Goal: Task Accomplishment & Management: Use online tool/utility

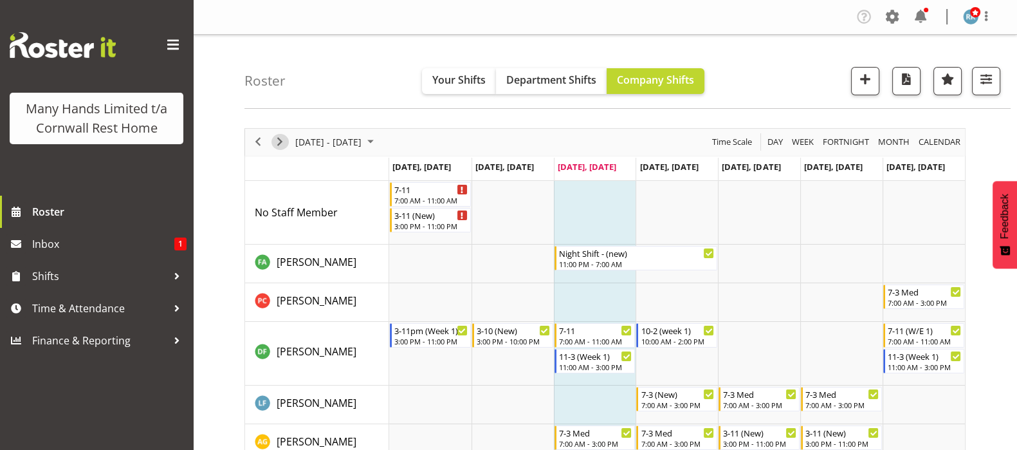
click at [277, 144] on span "Next" at bounding box center [279, 142] width 15 height 16
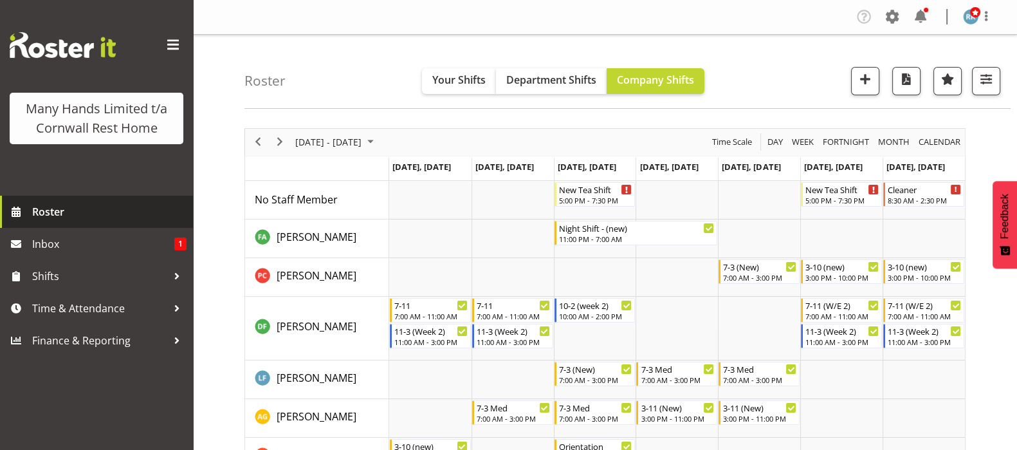
click at [44, 211] on span "Roster" at bounding box center [109, 211] width 154 height 19
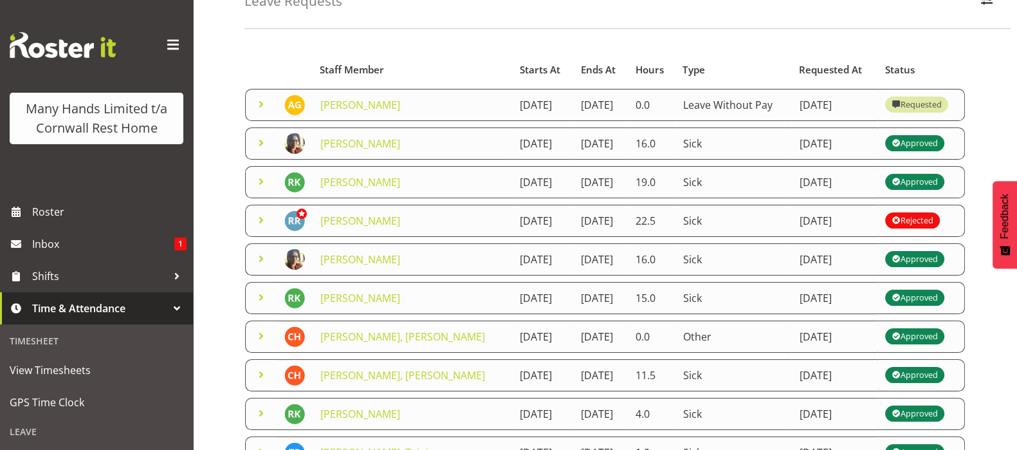
scroll to position [160, 0]
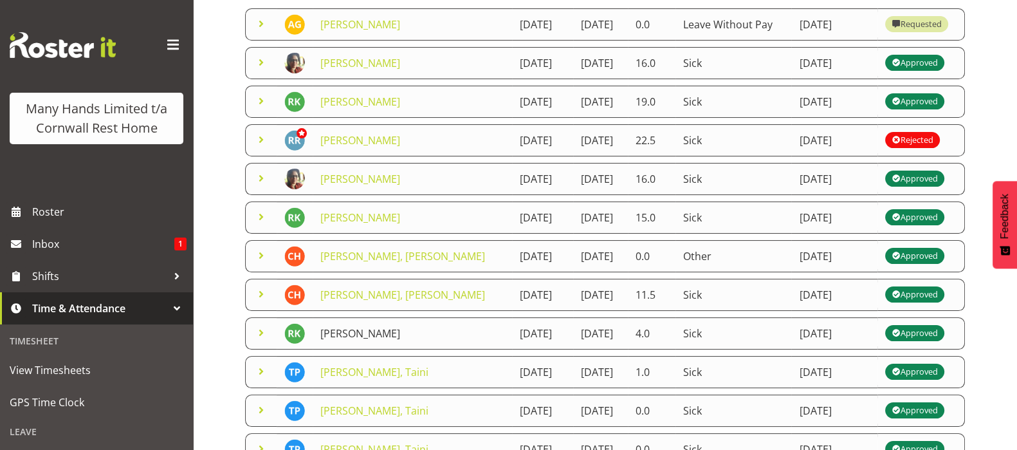
click at [342, 340] on link "[PERSON_NAME]" at bounding box center [360, 333] width 80 height 14
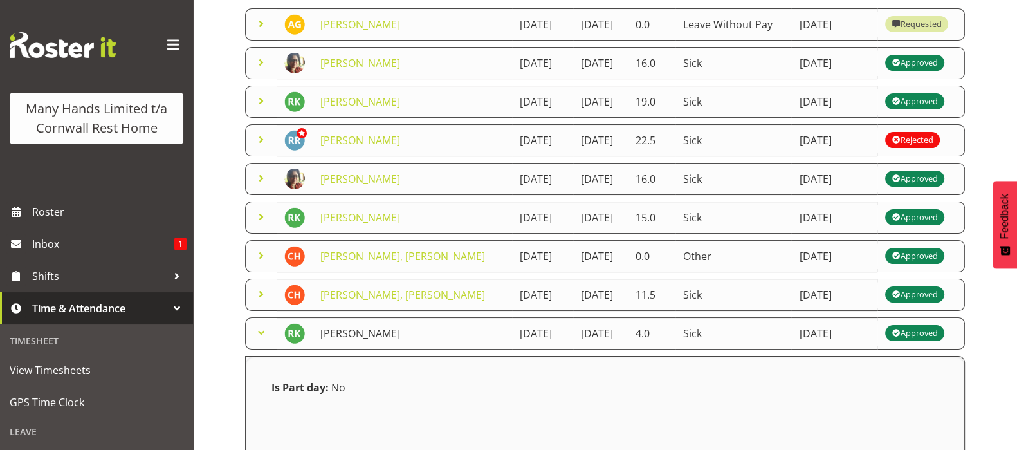
click at [336, 340] on link "[PERSON_NAME]" at bounding box center [360, 333] width 80 height 14
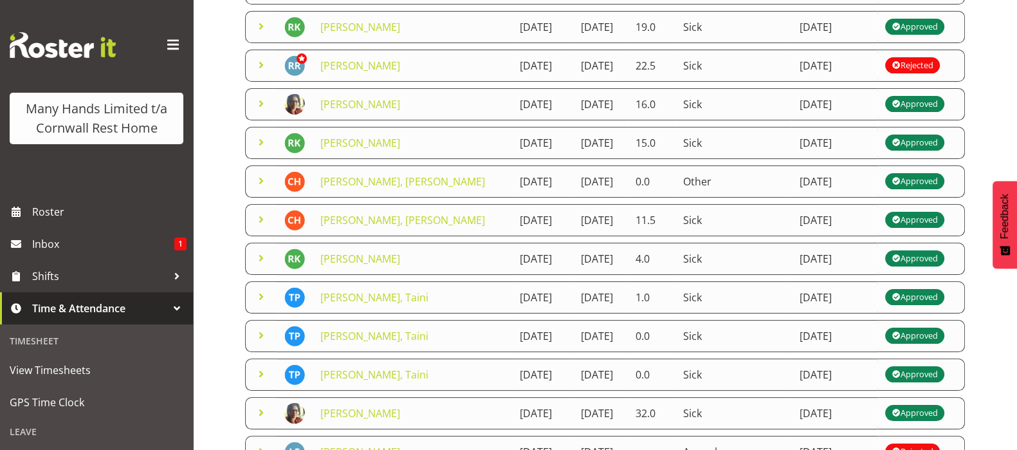
scroll to position [321, 0]
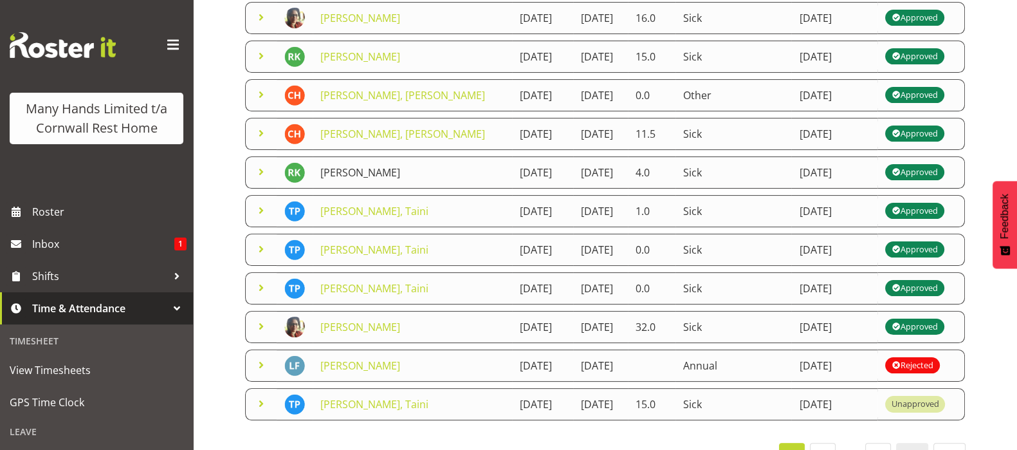
click at [365, 179] on link "[PERSON_NAME]" at bounding box center [360, 172] width 80 height 14
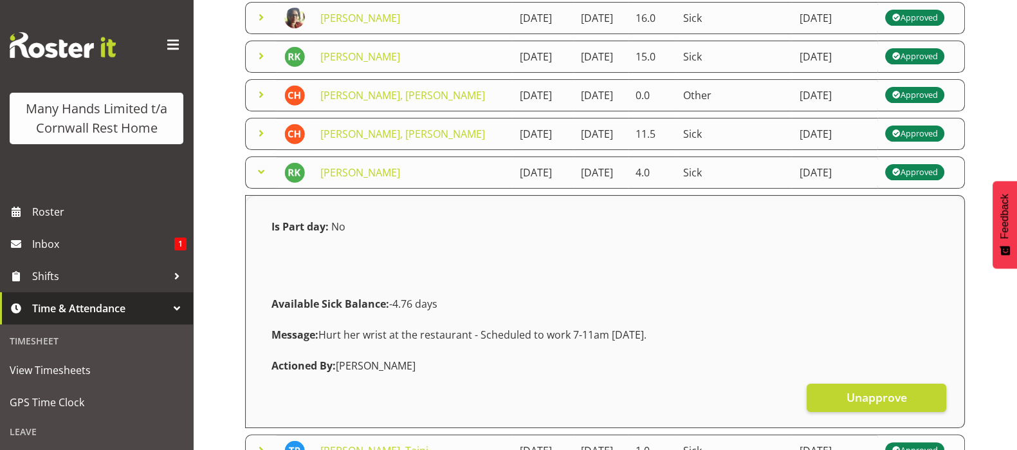
click at [264, 179] on span at bounding box center [260, 171] width 15 height 15
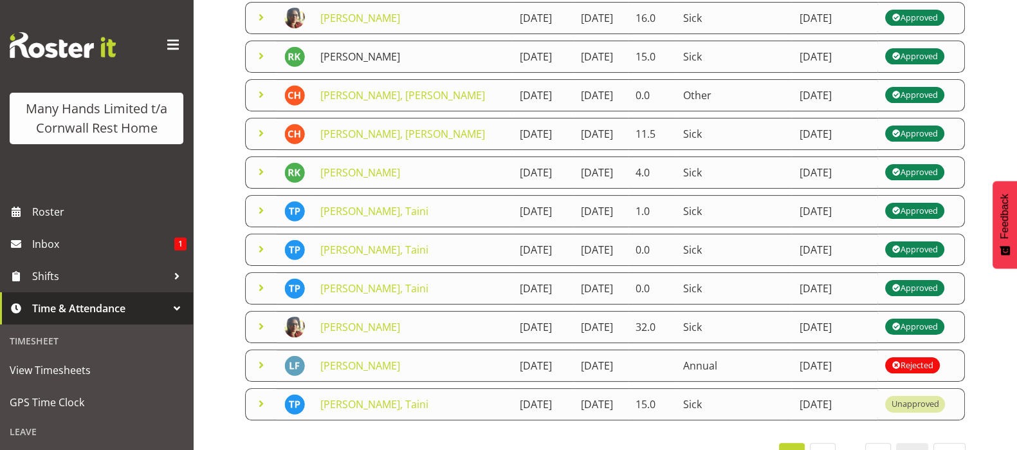
click at [325, 64] on link "[PERSON_NAME]" at bounding box center [360, 57] width 80 height 14
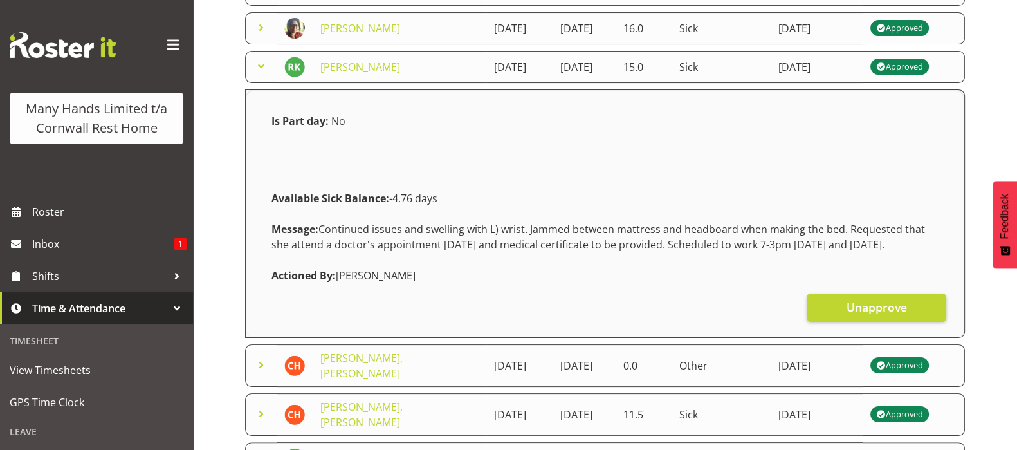
click at [232, 201] on div "Leave Requests Search Search for a particular employee Status All Approved Requ…" at bounding box center [605, 239] width 824 height 1050
click at [264, 74] on span at bounding box center [260, 66] width 15 height 15
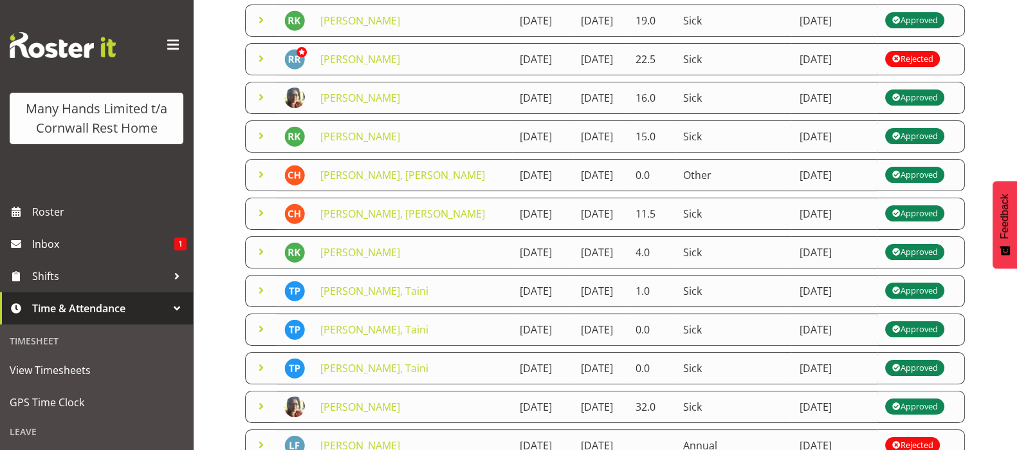
scroll to position [160, 0]
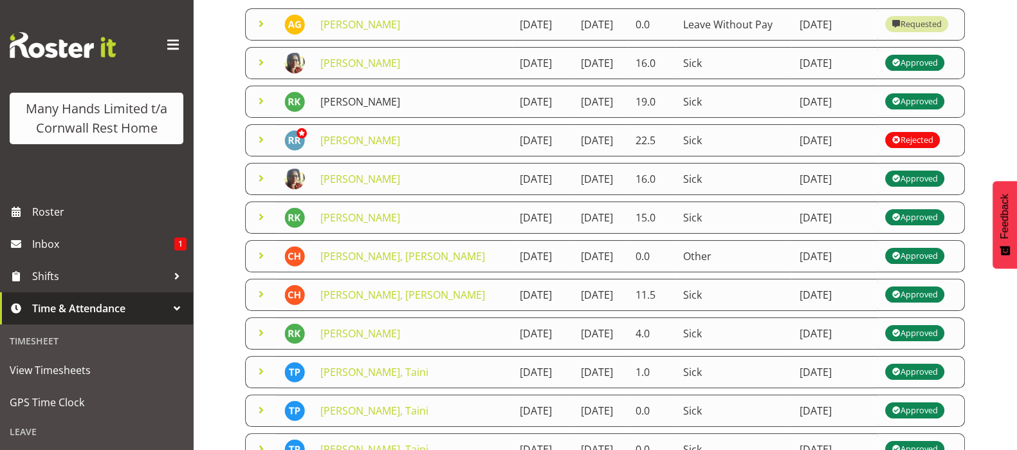
click at [331, 109] on link "[PERSON_NAME]" at bounding box center [360, 102] width 80 height 14
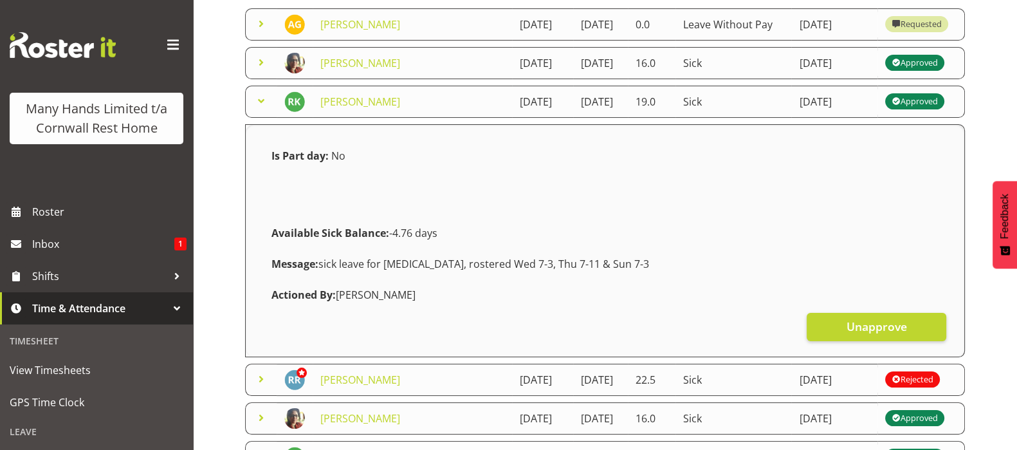
click at [260, 109] on span at bounding box center [260, 100] width 15 height 15
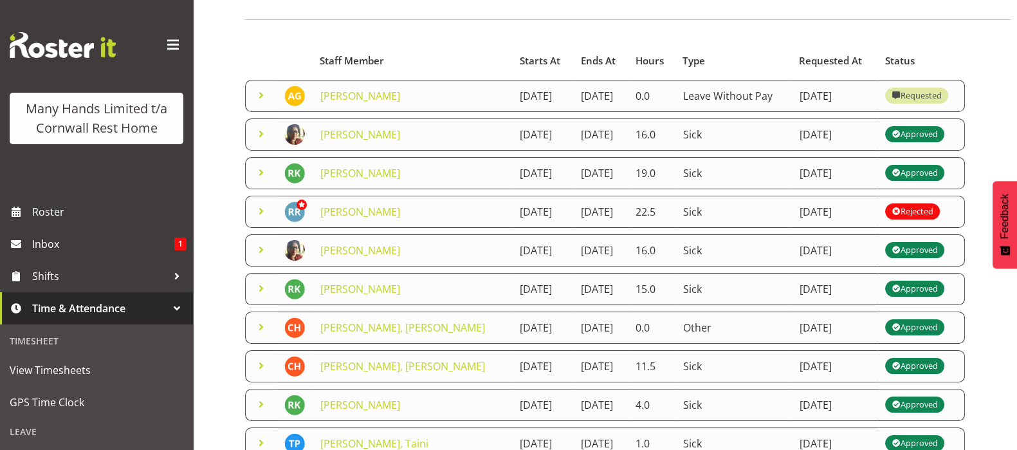
scroll to position [0, 0]
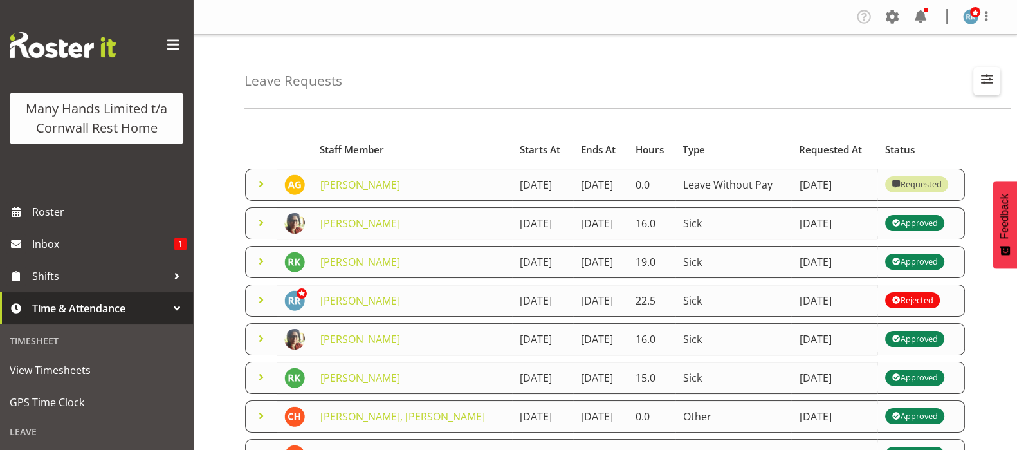
click at [989, 75] on span "button" at bounding box center [986, 79] width 17 height 17
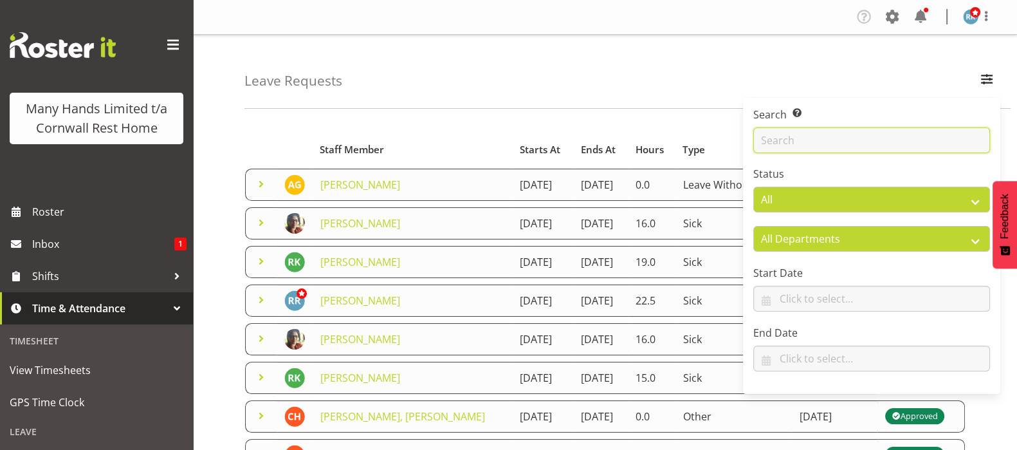
click at [790, 149] on input "text" at bounding box center [871, 140] width 237 height 26
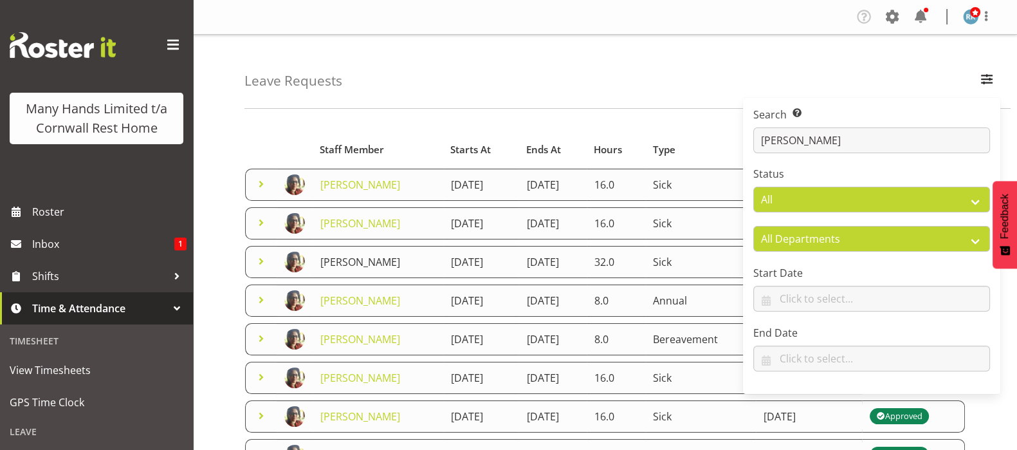
click at [337, 259] on link "Luman, Lani" at bounding box center [360, 262] width 80 height 14
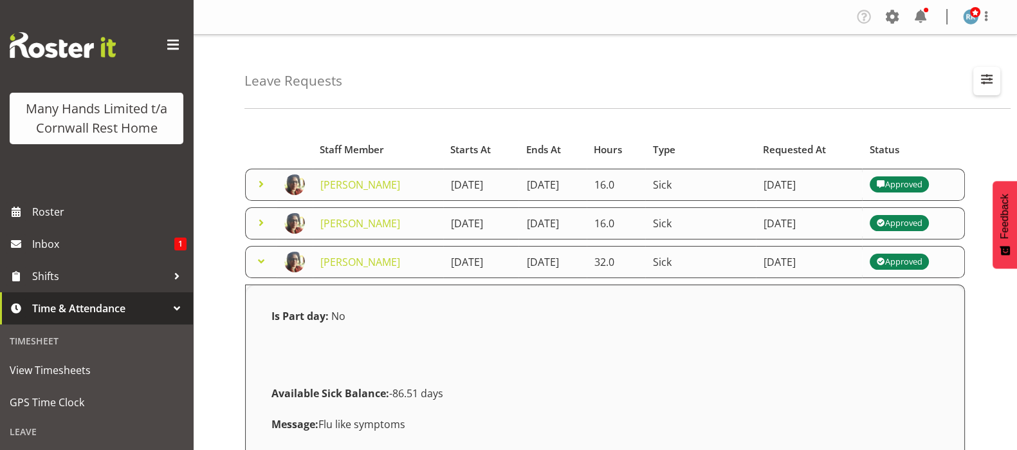
click at [992, 77] on span "button" at bounding box center [986, 79] width 17 height 17
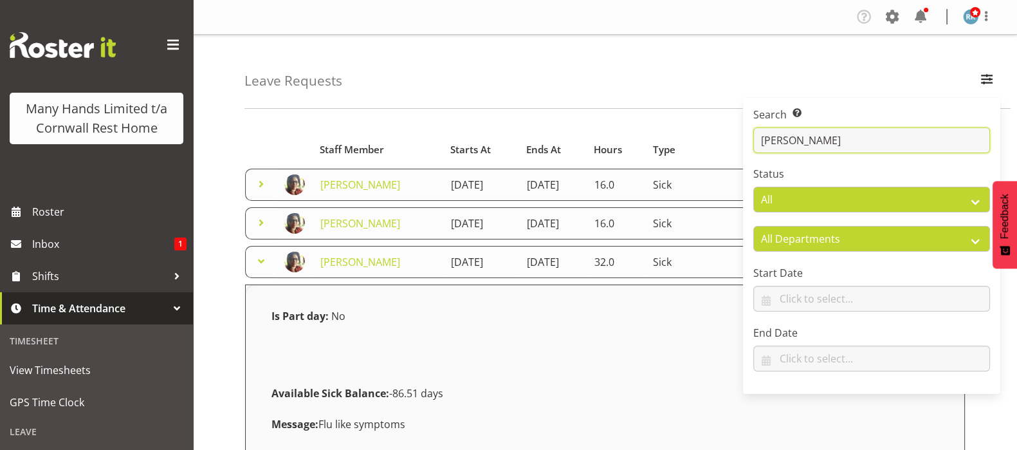
click at [813, 132] on input "lani" at bounding box center [871, 140] width 237 height 26
type input "l"
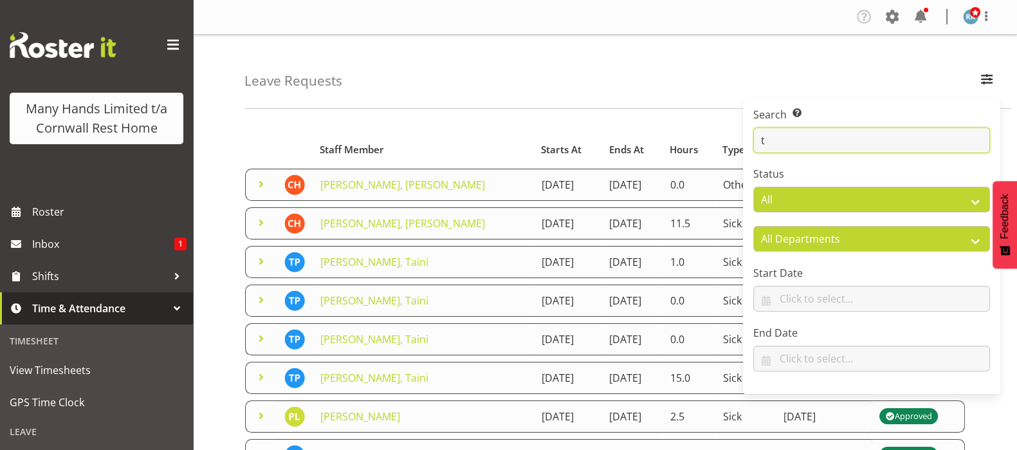
type input "taini"
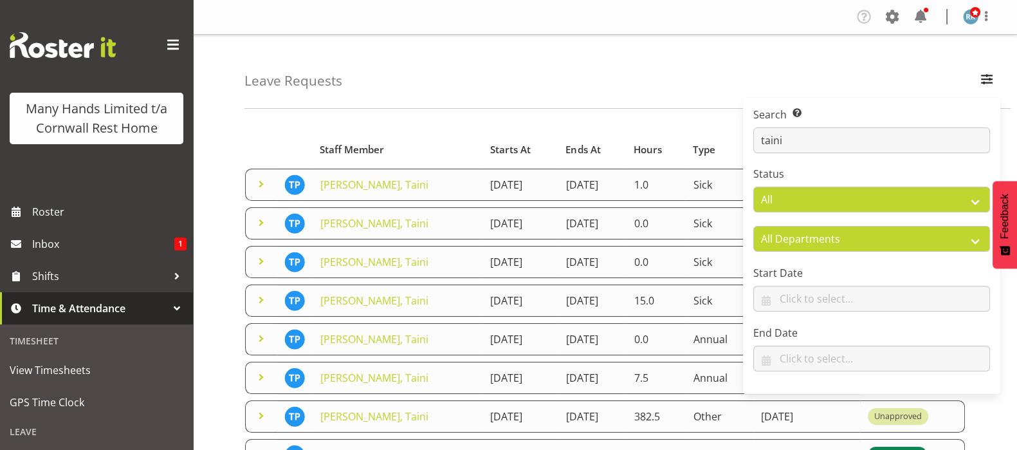
drag, startPoint x: 989, startPoint y: 414, endPoint x: 986, endPoint y: 405, distance: 9.6
click at [989, 415] on div "Starts At Type Requested At Status Staff Member Starts At Ends At Hours Type Re…" at bounding box center [630, 458] width 772 height 681
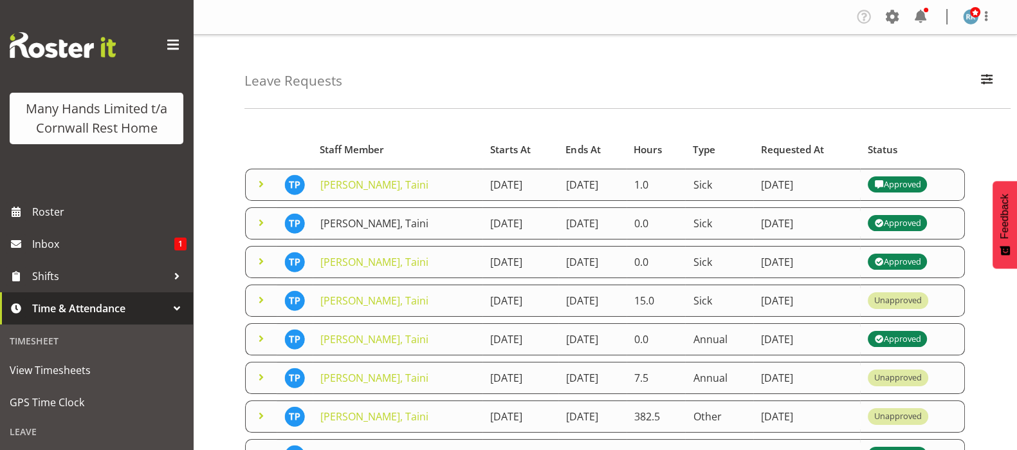
click at [340, 226] on link "[PERSON_NAME], Taini" at bounding box center [374, 223] width 108 height 14
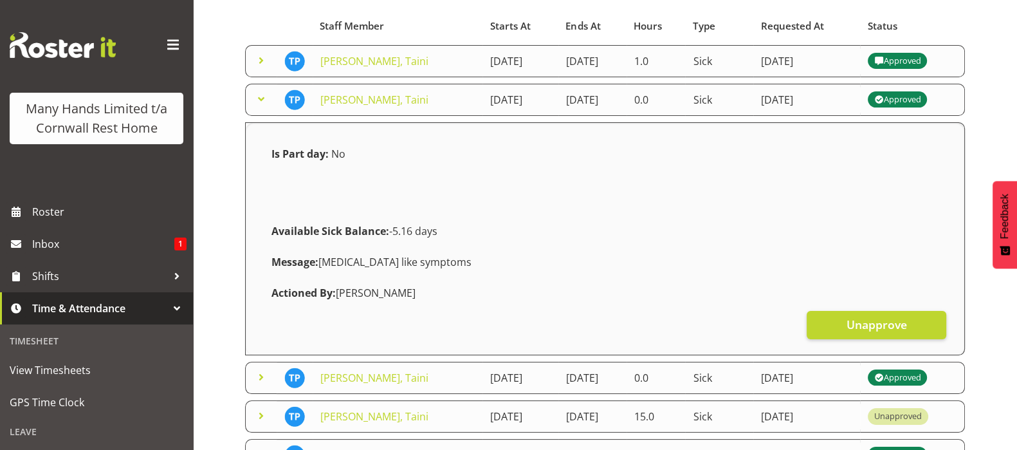
scroll to position [160, 0]
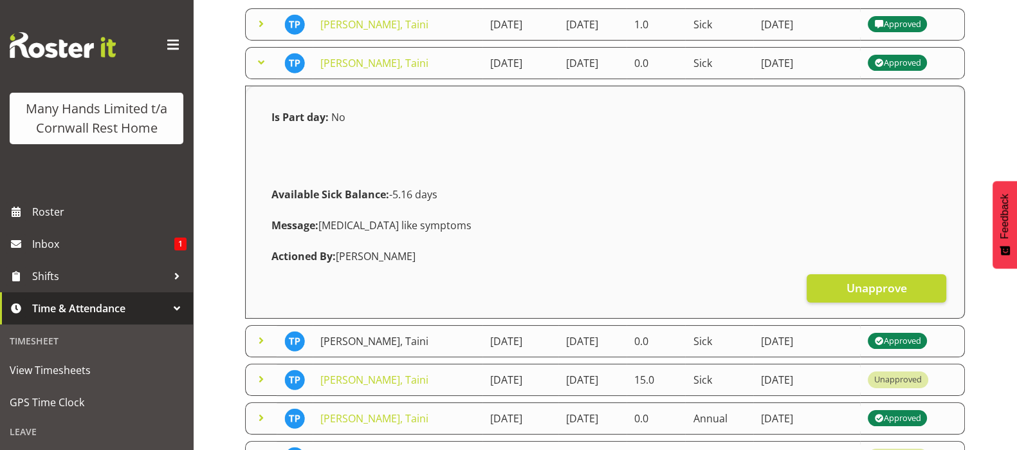
click at [336, 339] on link "[PERSON_NAME], Taini" at bounding box center [374, 341] width 108 height 14
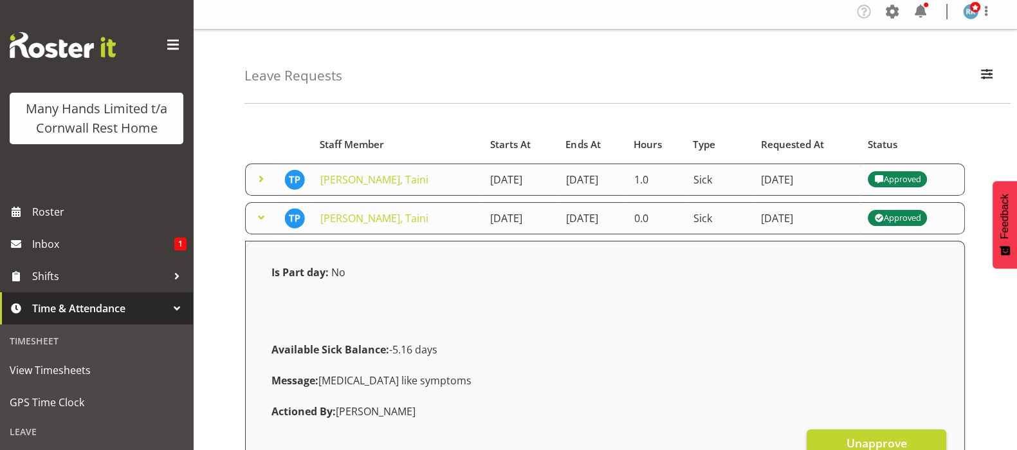
scroll to position [0, 0]
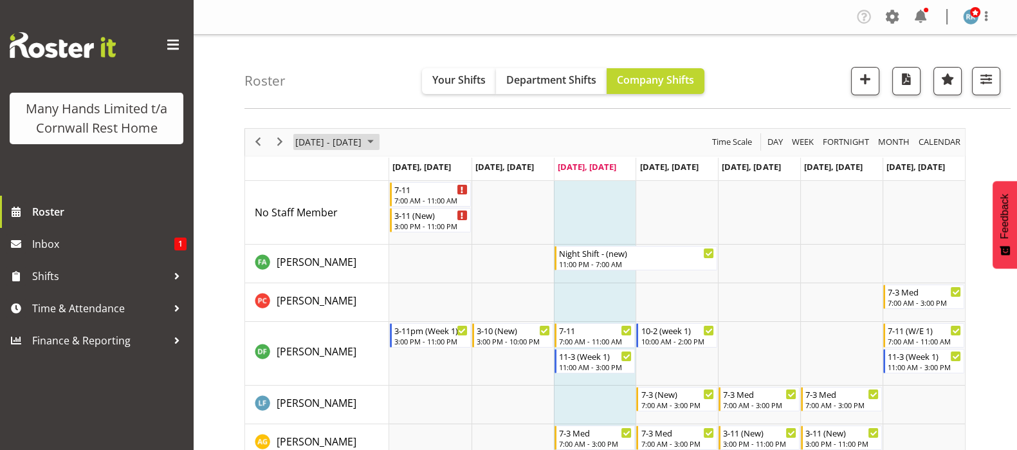
click at [378, 140] on span "August 2025" at bounding box center [370, 142] width 15 height 16
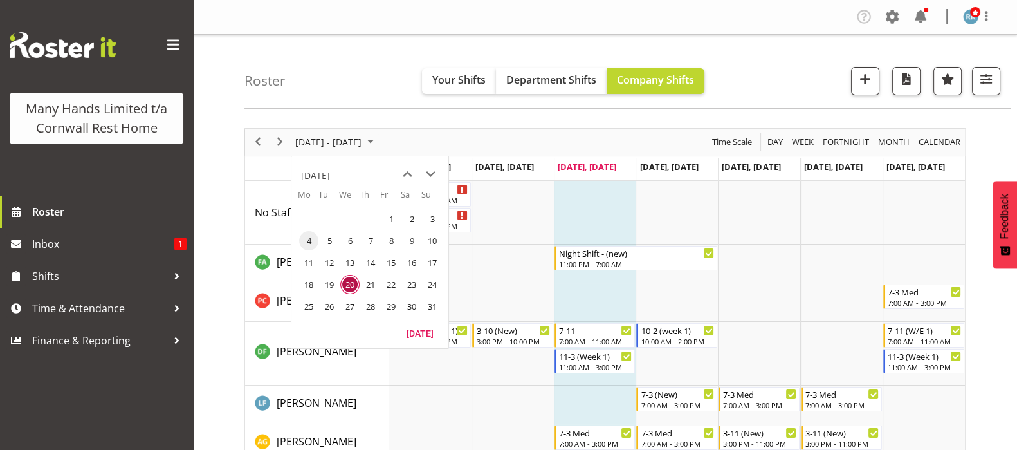
click at [306, 243] on span "4" at bounding box center [308, 240] width 19 height 19
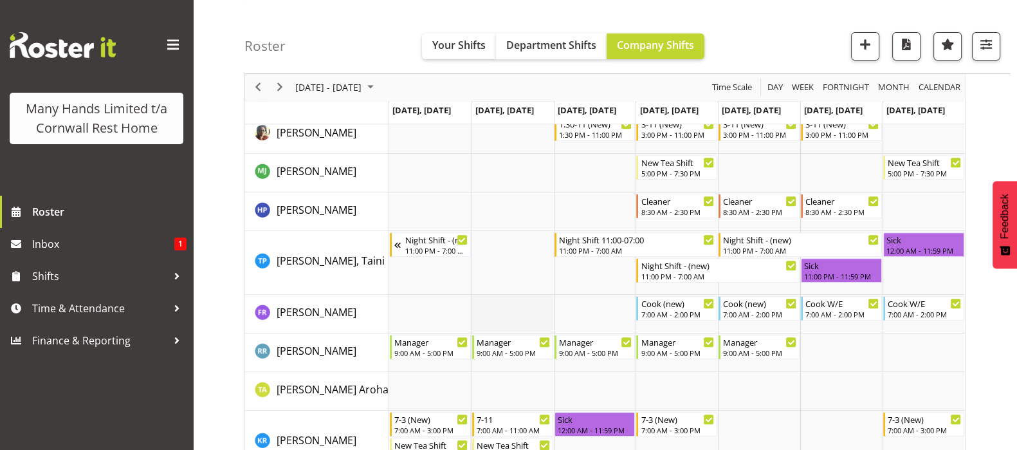
scroll to position [562, 0]
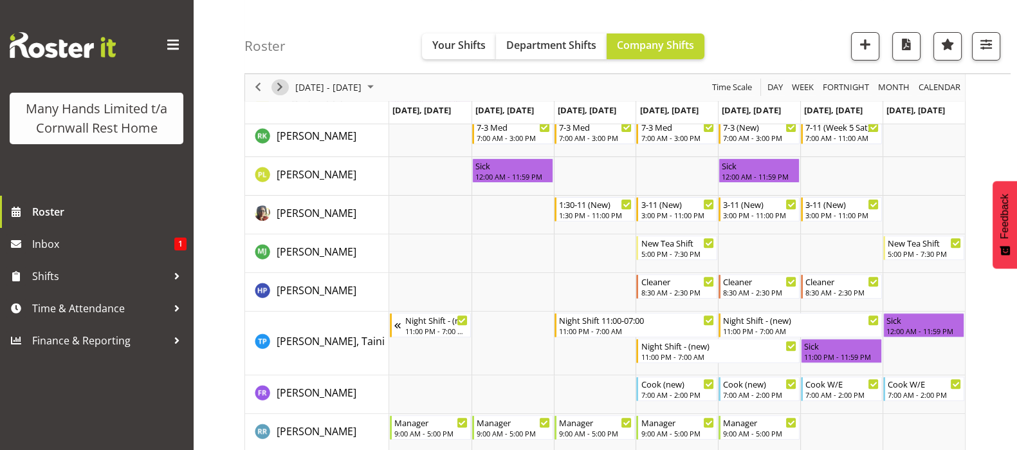
click at [280, 86] on span "Next" at bounding box center [279, 88] width 15 height 16
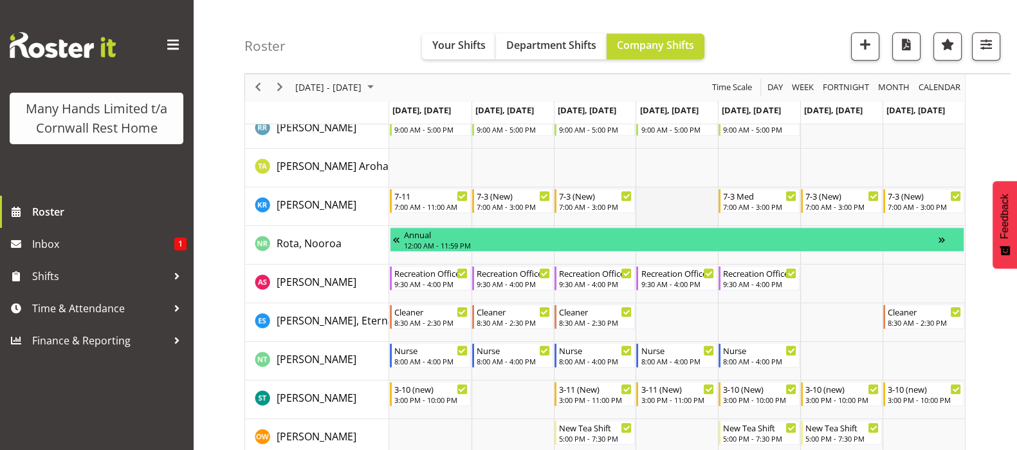
scroll to position [965, 0]
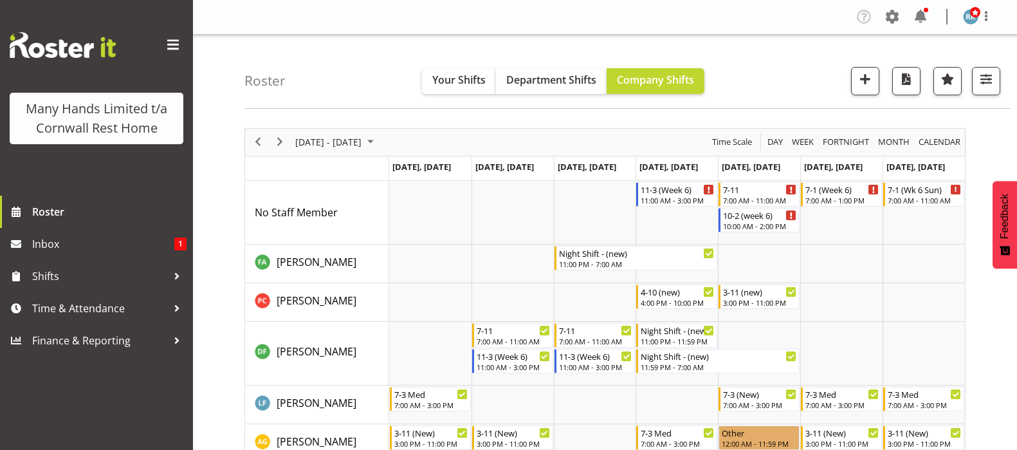
scroll to position [965, 0]
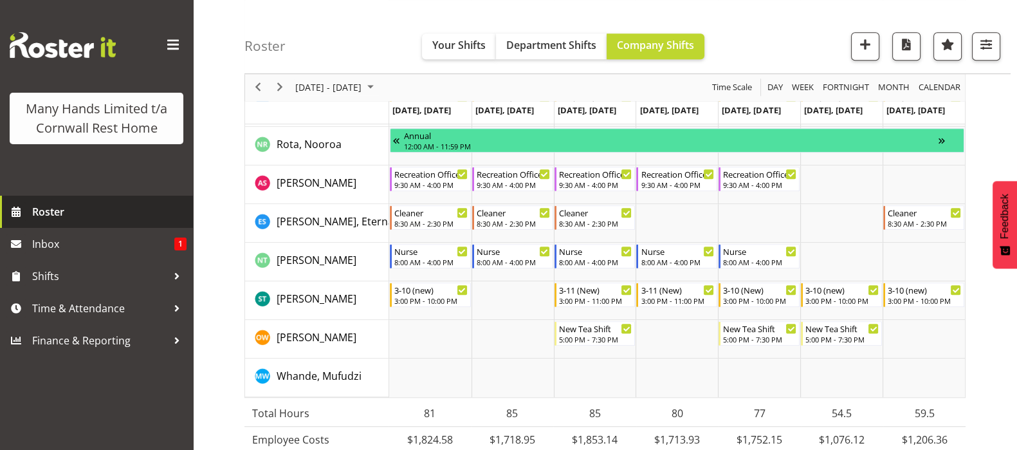
click at [44, 214] on span "Roster" at bounding box center [109, 211] width 154 height 19
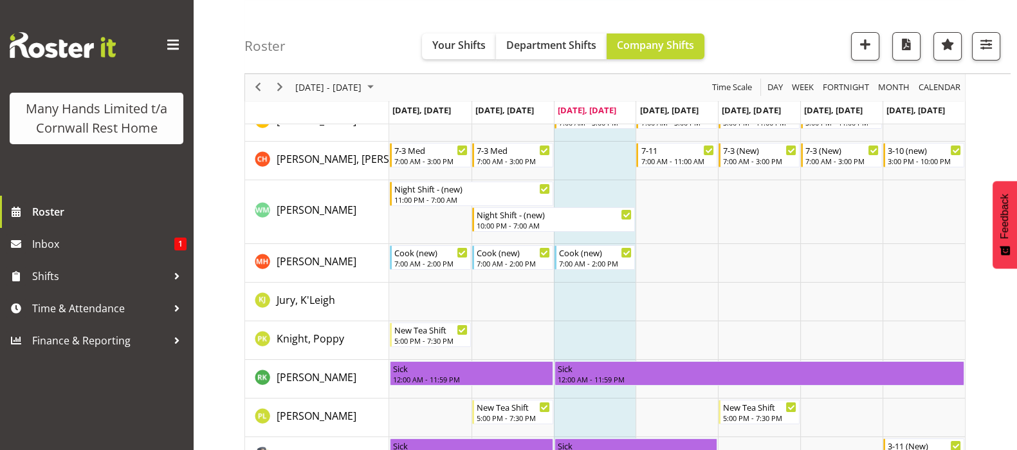
scroll to position [402, 0]
